Goal: Task Accomplishment & Management: Manage account settings

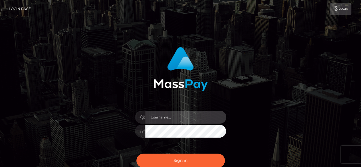
click at [173, 116] on input "text" at bounding box center [185, 117] width 81 height 13
type input "ivywanjala20000@gmail.com"
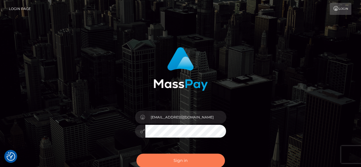
click at [178, 161] on button "Sign in" at bounding box center [180, 160] width 88 height 14
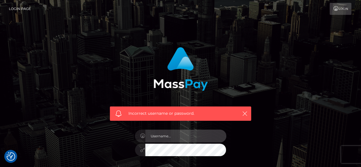
click at [185, 138] on input "text" at bounding box center [185, 135] width 81 height 13
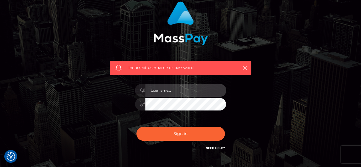
scroll to position [57, 0]
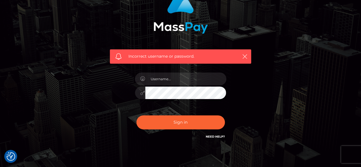
click at [218, 137] on link "Need Help?" at bounding box center [215, 137] width 19 height 4
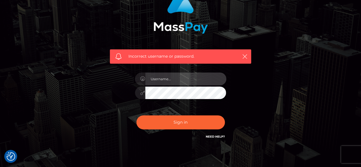
click at [187, 82] on input "text" at bounding box center [185, 78] width 81 height 13
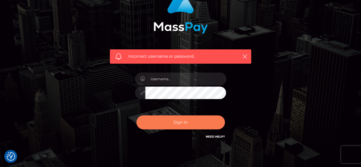
click at [188, 124] on button "Sign in" at bounding box center [180, 122] width 88 height 14
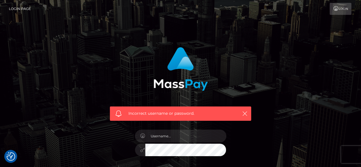
click at [333, 12] on link "Login" at bounding box center [340, 9] width 22 height 12
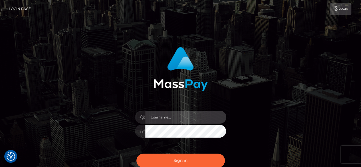
click at [187, 114] on input "text" at bounding box center [185, 117] width 81 height 13
type input "[EMAIL_ADDRESS][DOMAIN_NAME]"
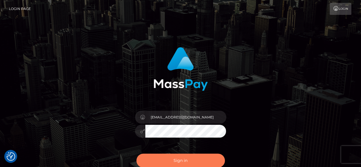
click at [174, 160] on button "Sign in" at bounding box center [180, 160] width 88 height 14
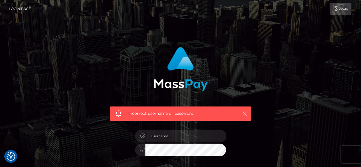
click at [26, 8] on link "Login Page" at bounding box center [20, 9] width 22 height 12
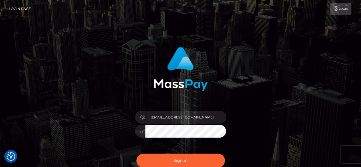
click at [337, 7] on icon at bounding box center [336, 8] width 6 height 5
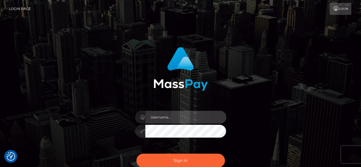
click at [181, 112] on input "text" at bounding box center [185, 117] width 81 height 13
type input "ndegwaah@gmail.com"
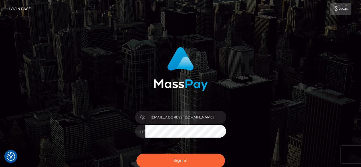
click at [140, 133] on icon at bounding box center [142, 131] width 5 height 5
click at [146, 143] on div "ndegwaah@gmail.com" at bounding box center [181, 128] width 100 height 44
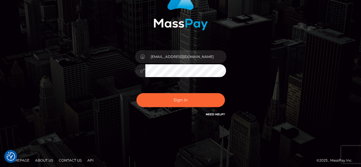
scroll to position [64, 0]
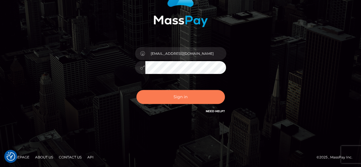
click at [181, 96] on button "Sign in" at bounding box center [180, 97] width 88 height 14
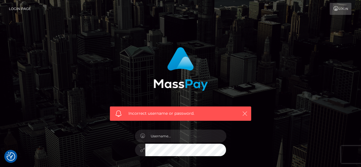
click at [245, 113] on icon "button" at bounding box center [245, 114] width 6 height 6
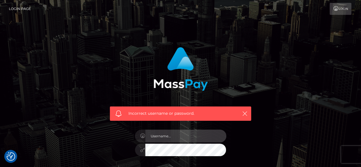
click at [188, 134] on input "text" at bounding box center [185, 135] width 81 height 13
click at [172, 140] on input "text" at bounding box center [185, 135] width 81 height 13
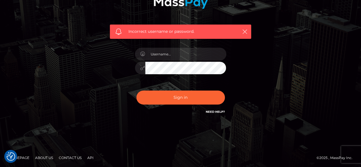
scroll to position [82, 0]
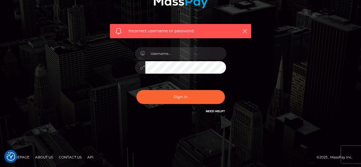
click at [219, 111] on link "Need Help?" at bounding box center [215, 111] width 19 height 4
click at [246, 31] on icon "button" at bounding box center [245, 31] width 6 height 6
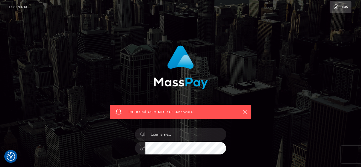
scroll to position [0, 0]
